Goal: Information Seeking & Learning: Learn about a topic

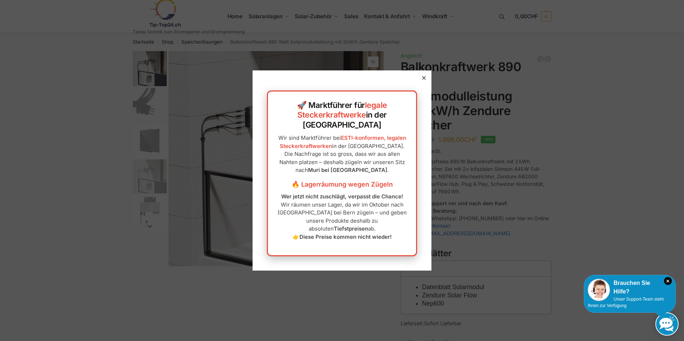
click at [422, 80] on icon at bounding box center [424, 78] width 4 height 4
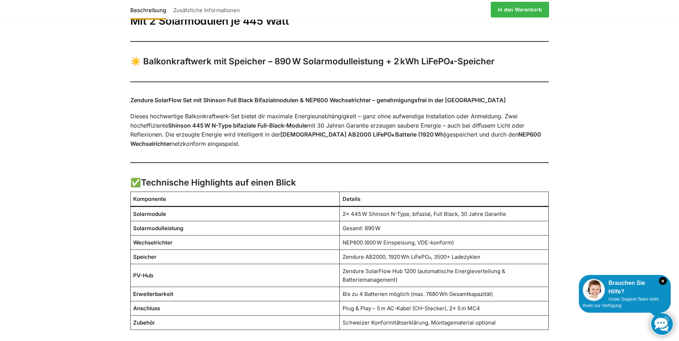
scroll to position [322, 0]
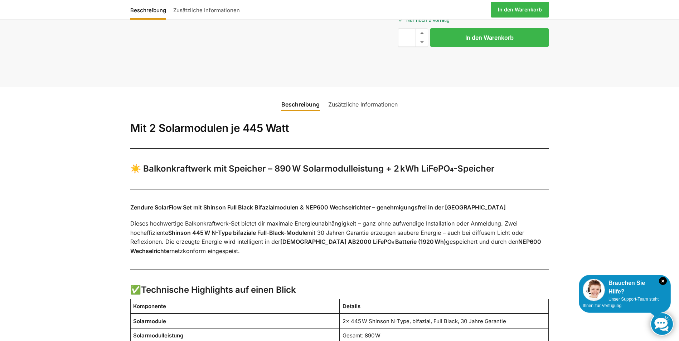
click at [367, 99] on link "Zusätzliche Informationen" at bounding box center [363, 104] width 78 height 17
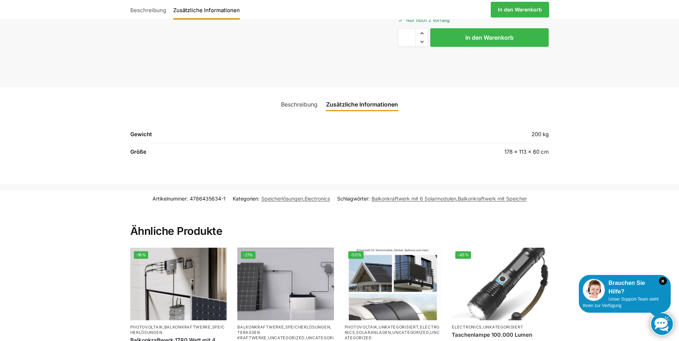
click at [308, 107] on link "Beschreibung" at bounding box center [299, 104] width 45 height 17
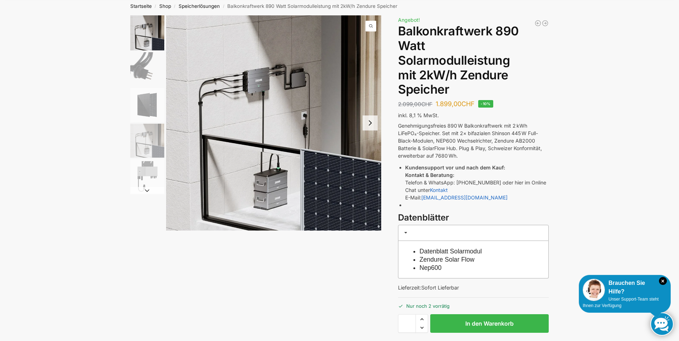
scroll to position [0, 0]
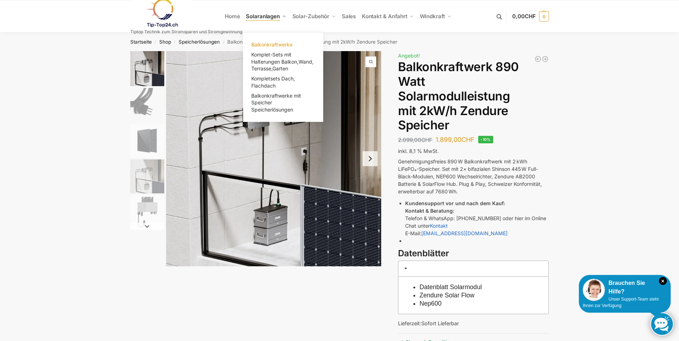
click at [275, 43] on span "Balkonkraftwerke" at bounding box center [271, 44] width 41 height 6
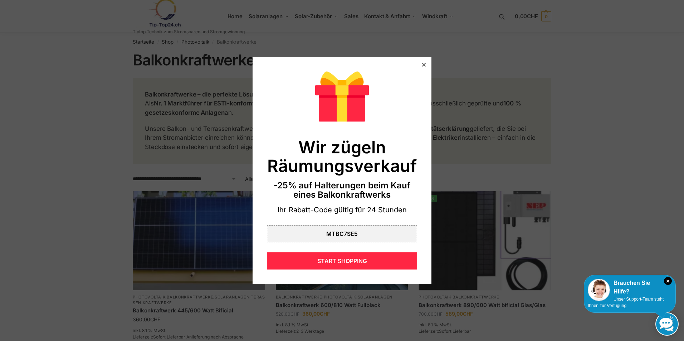
click at [422, 64] on icon at bounding box center [424, 65] width 4 height 4
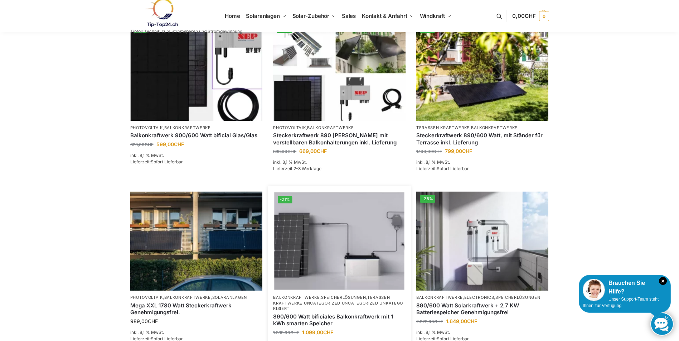
scroll to position [429, 0]
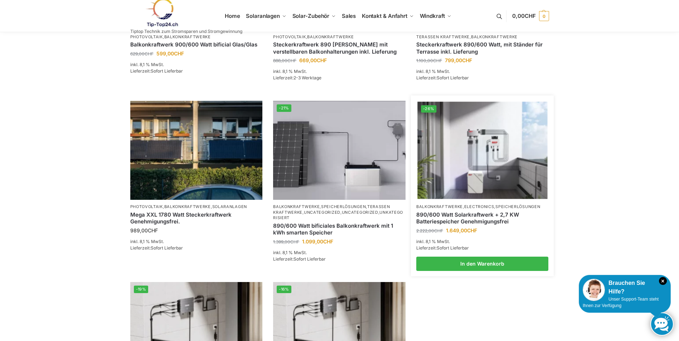
click at [448, 225] on link "890/600 Watt Solarkraftwerk + 2,7 KW Batteriespeicher Genehmigungsfrei" at bounding box center [482, 218] width 132 height 14
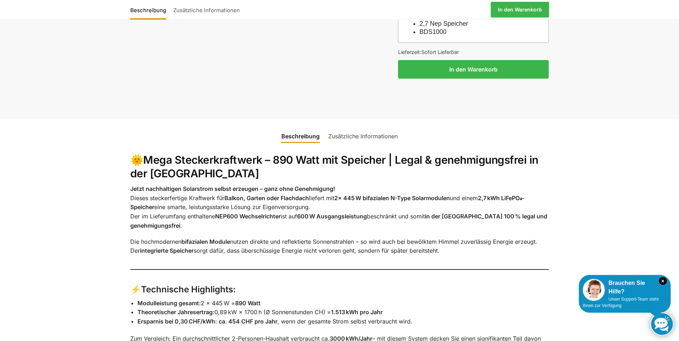
scroll to position [751, 0]
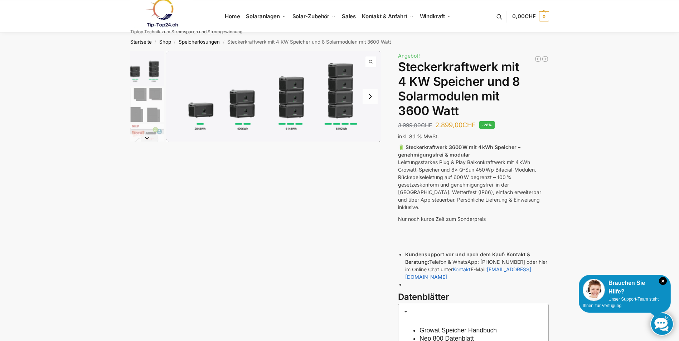
click at [156, 69] on img "1 / 9" at bounding box center [147, 68] width 34 height 35
click at [155, 93] on img "2 / 9" at bounding box center [147, 105] width 34 height 34
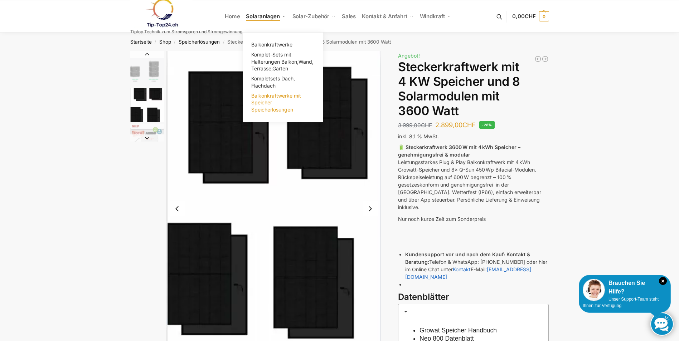
click at [267, 98] on span "Balkonkraftwerke mit Speicher Speicherlösungen" at bounding box center [276, 103] width 50 height 20
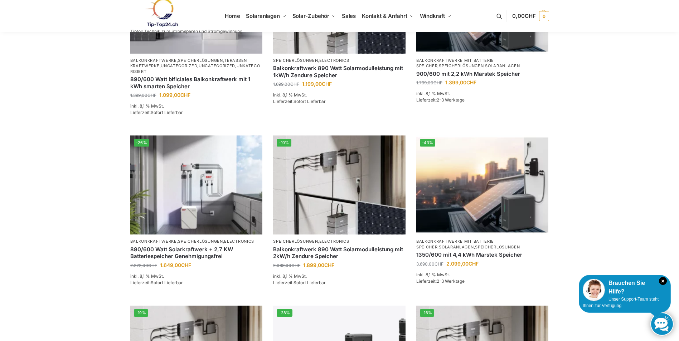
scroll to position [286, 0]
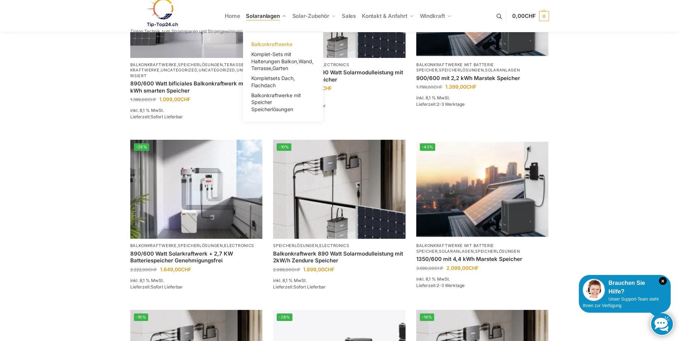
click at [275, 42] on span "Balkonkraftwerke" at bounding box center [271, 44] width 41 height 6
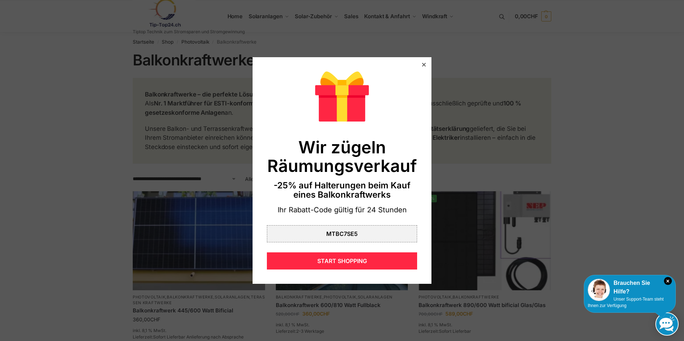
click at [422, 65] on icon at bounding box center [424, 65] width 4 height 4
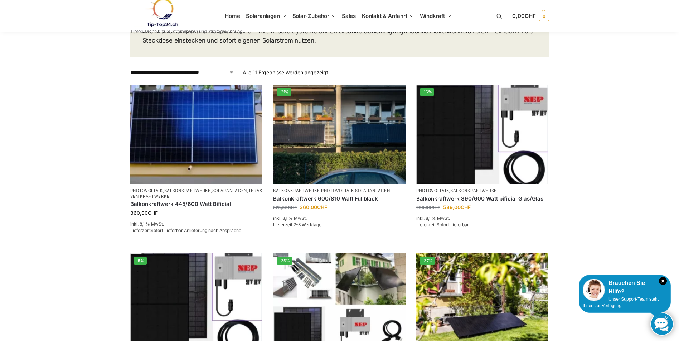
scroll to position [107, 0]
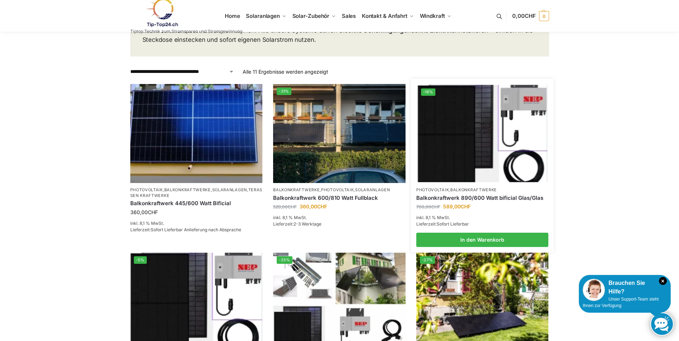
click at [465, 195] on link "Balkonkraftwerk 890/600 Watt bificial Glas/Glas" at bounding box center [482, 198] width 132 height 7
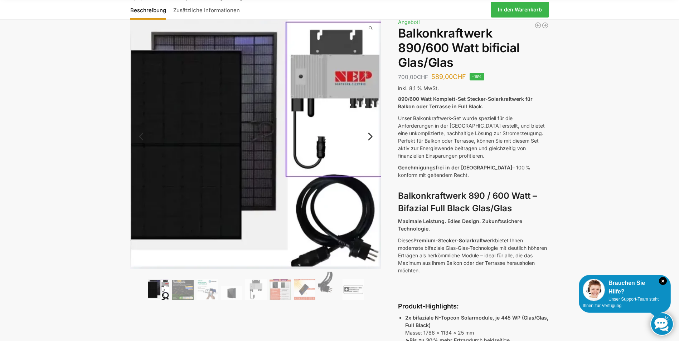
scroll to position [107, 0]
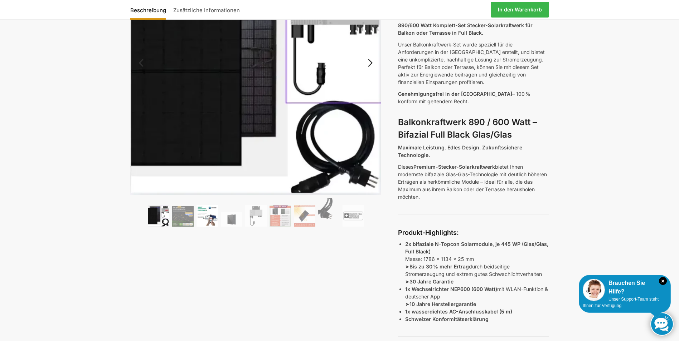
click at [212, 211] on img at bounding box center [206, 215] width 21 height 21
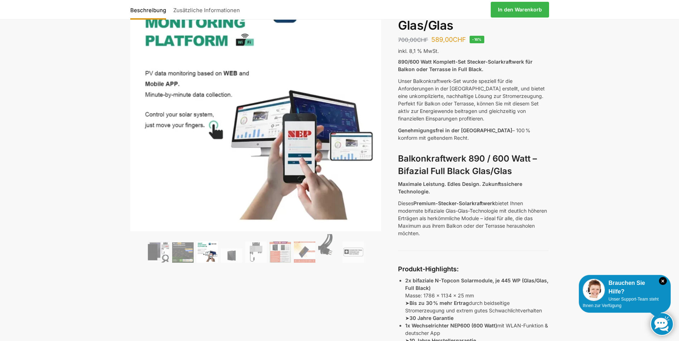
scroll to position [36, 0]
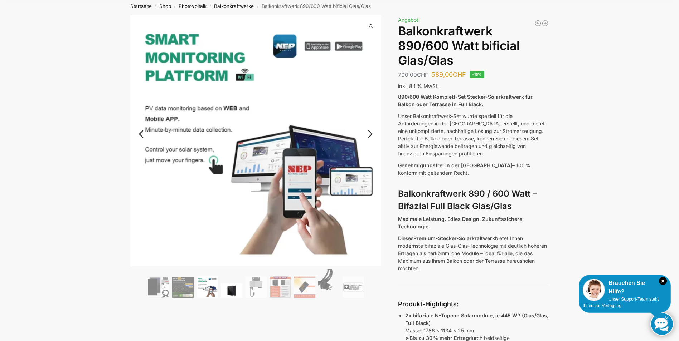
click at [226, 286] on img at bounding box center [231, 291] width 21 height 14
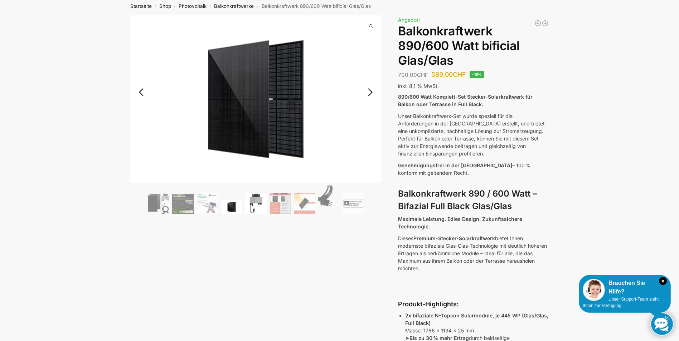
click at [261, 204] on img at bounding box center [255, 203] width 21 height 21
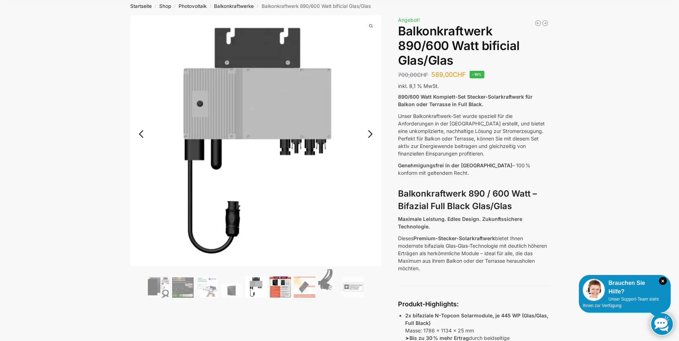
click at [283, 289] on img at bounding box center [279, 287] width 21 height 21
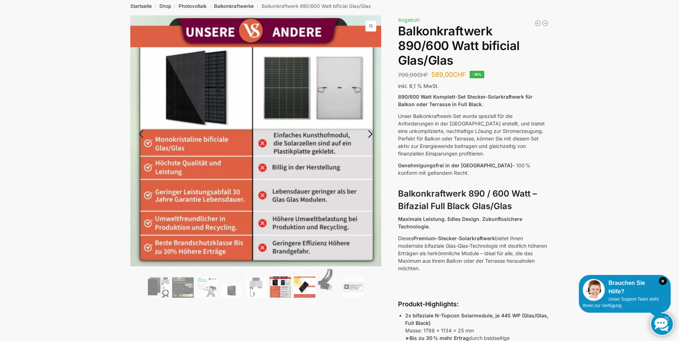
click at [304, 292] on img at bounding box center [304, 287] width 21 height 21
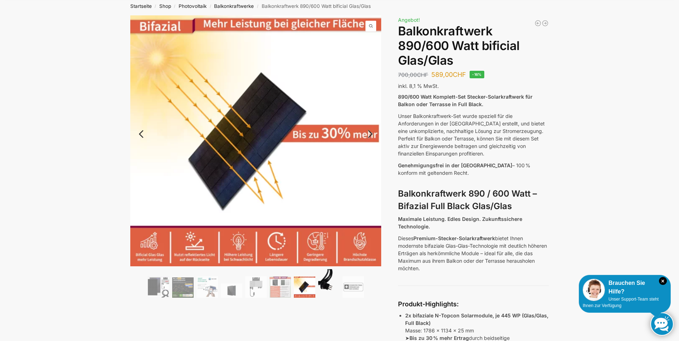
click at [329, 285] on img at bounding box center [328, 283] width 21 height 29
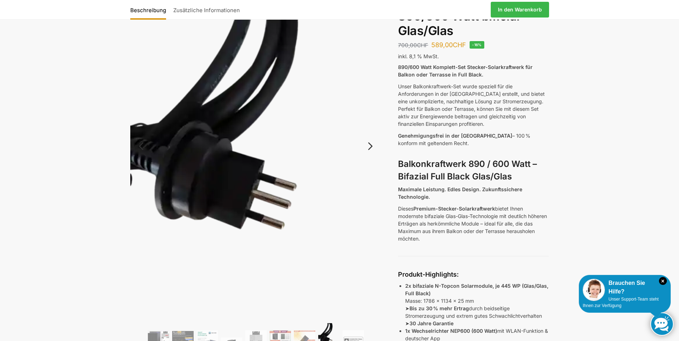
scroll to position [143, 0]
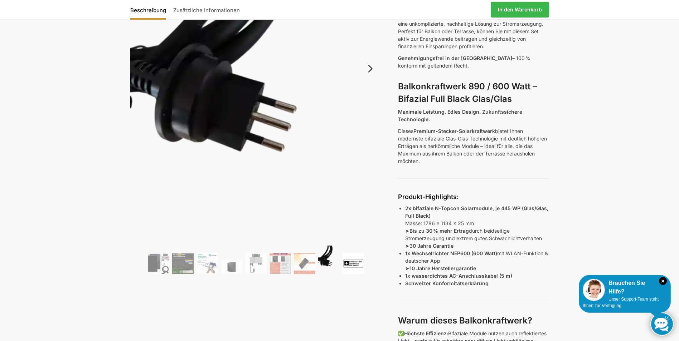
click at [355, 264] on img at bounding box center [352, 263] width 21 height 21
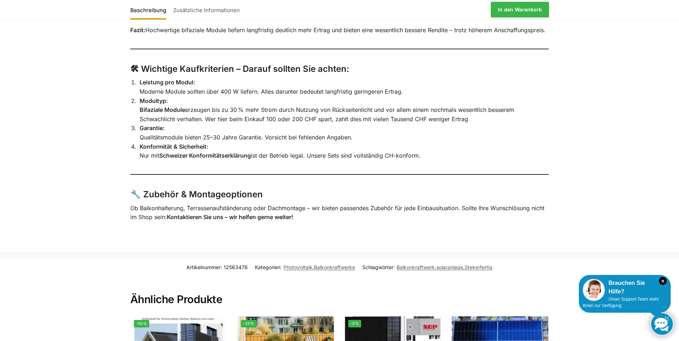
scroll to position [1467, 0]
